Goal: Information Seeking & Learning: Learn about a topic

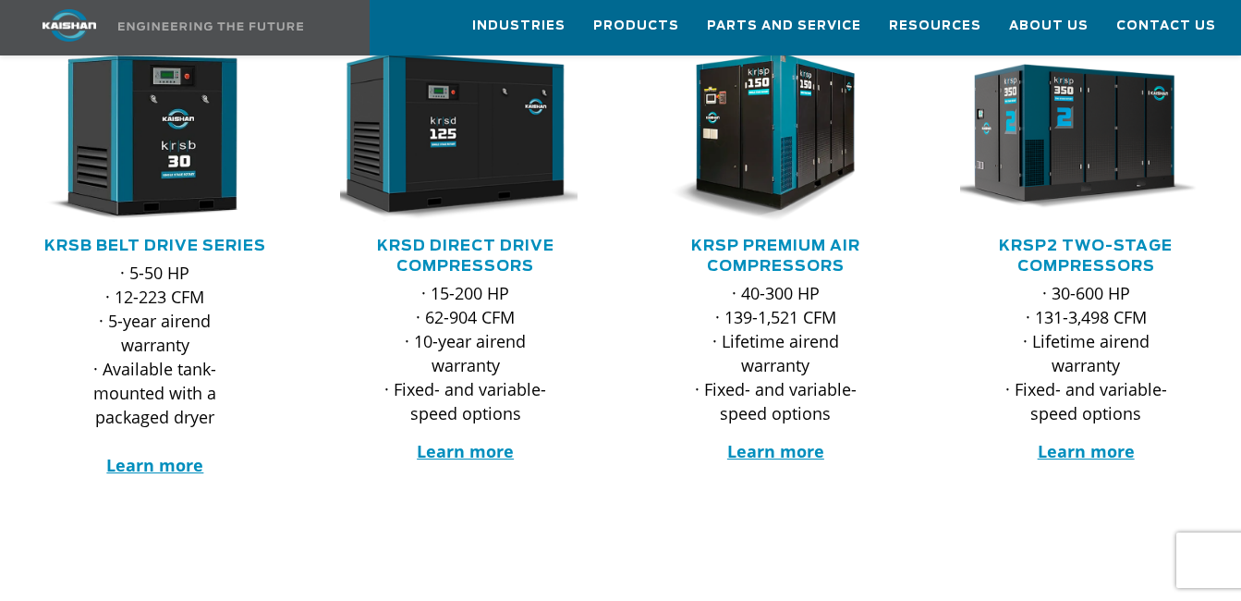
scroll to position [335, 0]
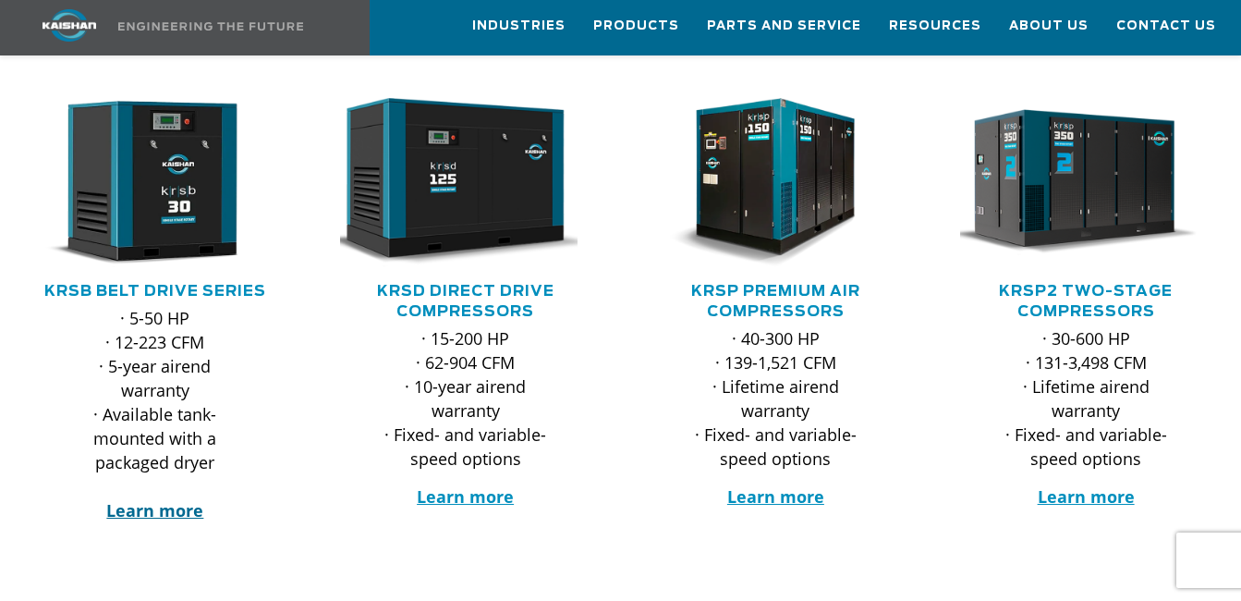
click at [184, 499] on strong "Learn more" at bounding box center [154, 510] width 97 height 22
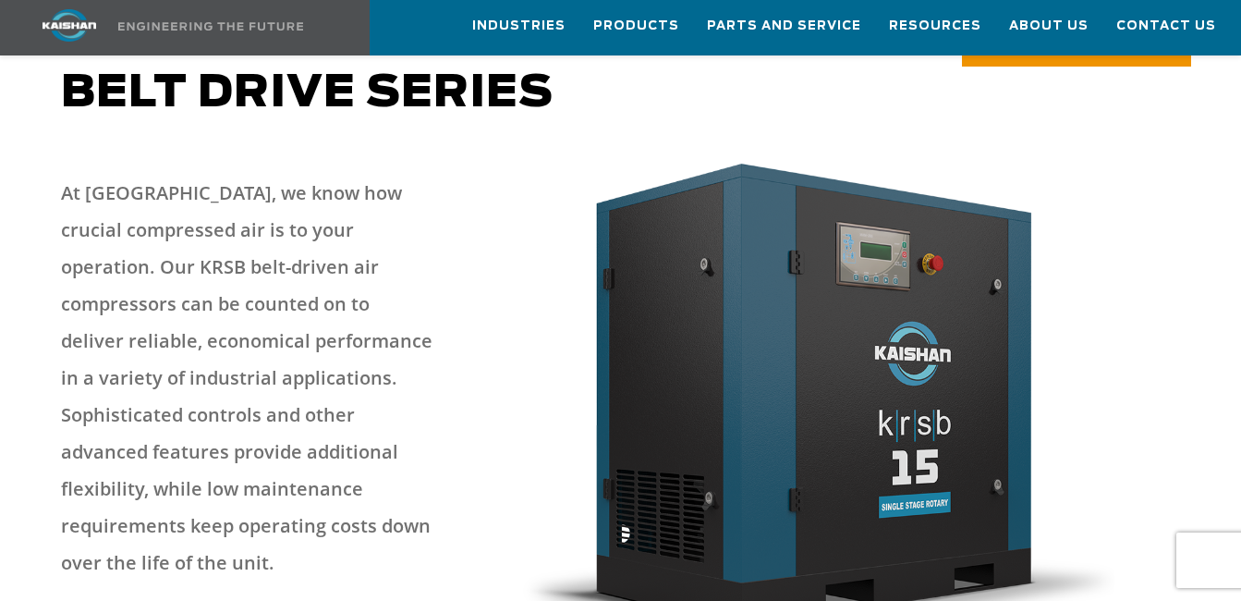
scroll to position [203, 0]
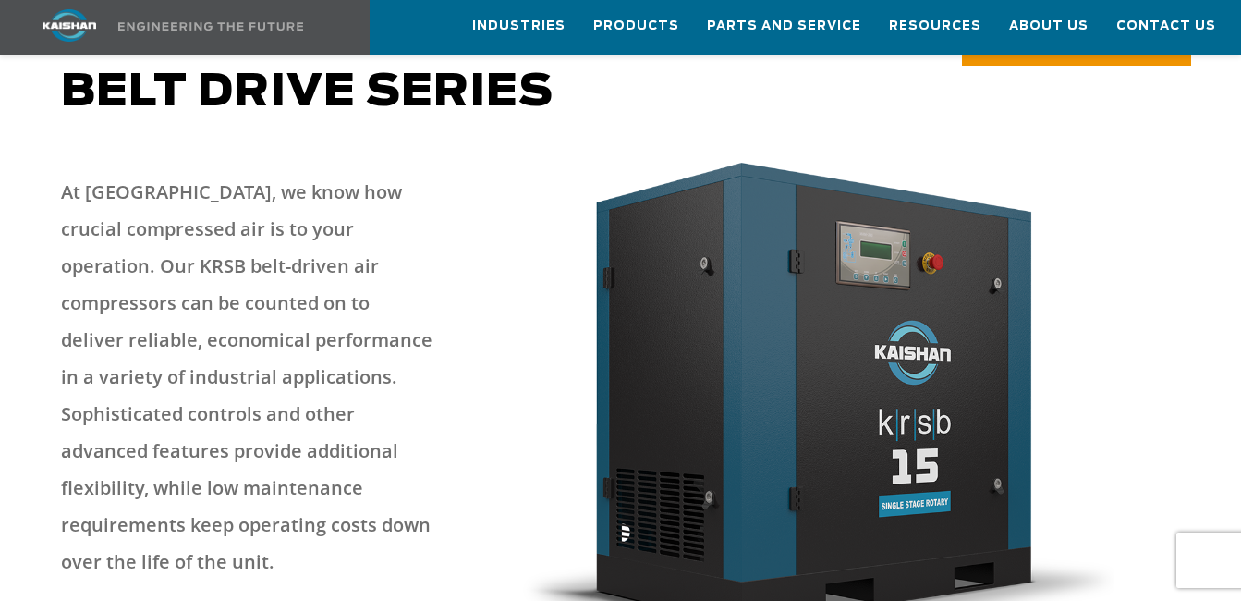
drag, startPoint x: 369, startPoint y: 201, endPoint x: 267, endPoint y: 237, distance: 107.6
click at [267, 237] on p "At [GEOGRAPHIC_DATA], we know how crucial compressed air is to your operation. …" at bounding box center [247, 377] width 372 height 407
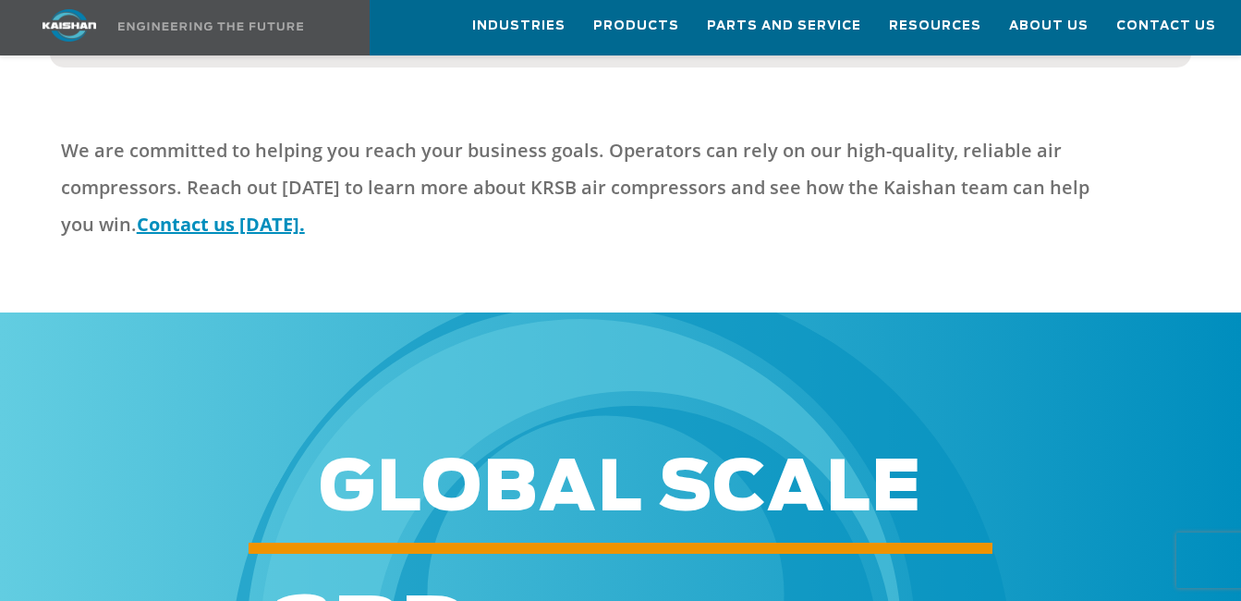
scroll to position [4965, 0]
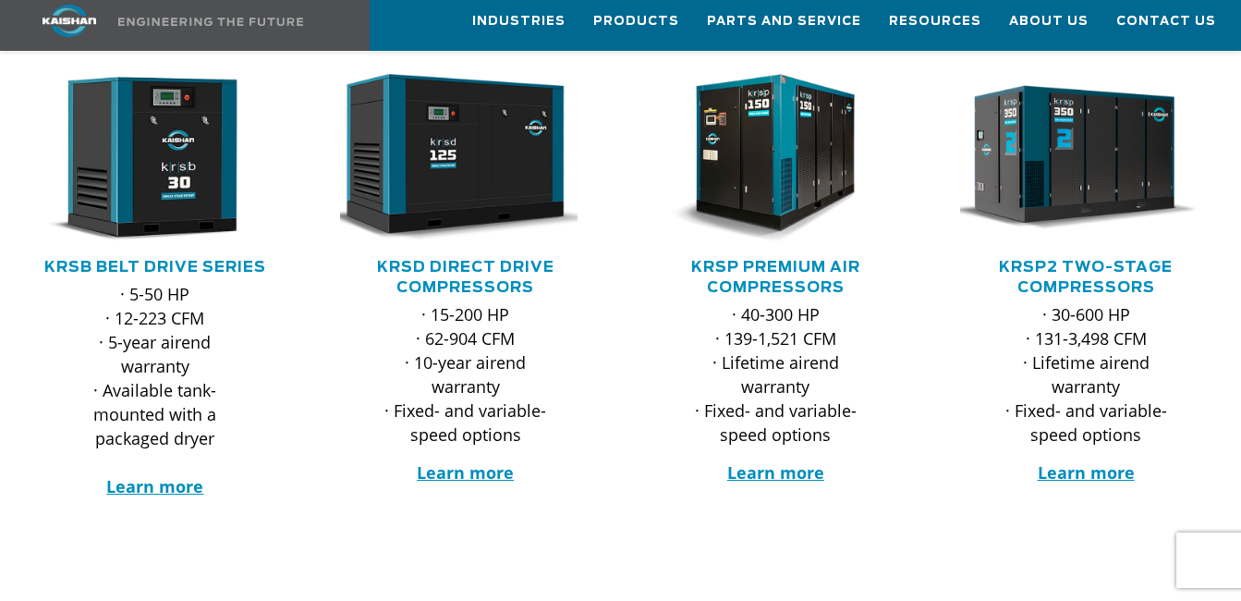
scroll to position [399, 0]
